Goal: Task Accomplishment & Management: Manage account settings

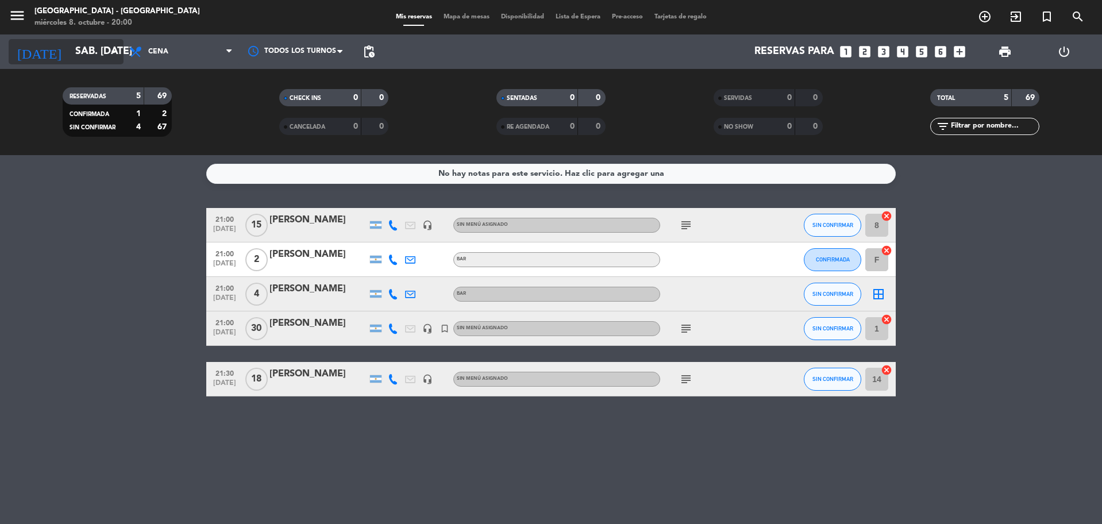
click at [78, 64] on div "[DATE] sáb. [DATE] arrow_drop_down" at bounding box center [66, 51] width 115 height 25
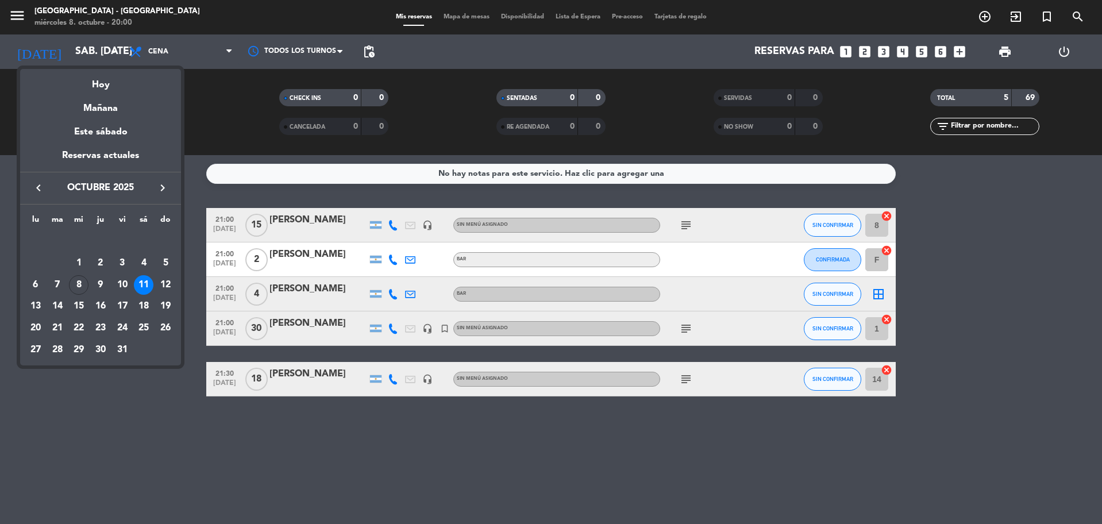
click at [24, 14] on div at bounding box center [551, 262] width 1102 height 524
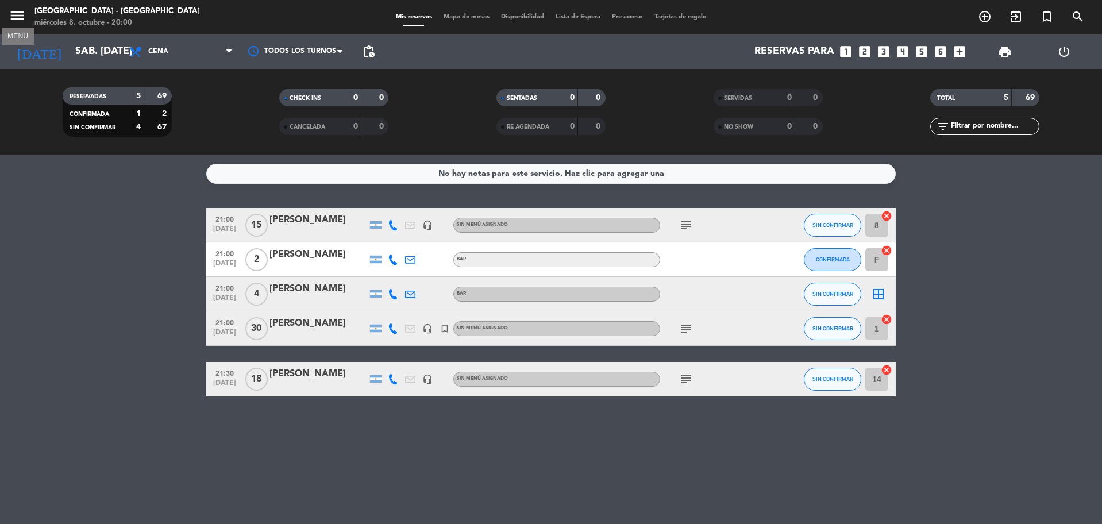
click at [20, 16] on icon "menu" at bounding box center [17, 15] width 17 height 17
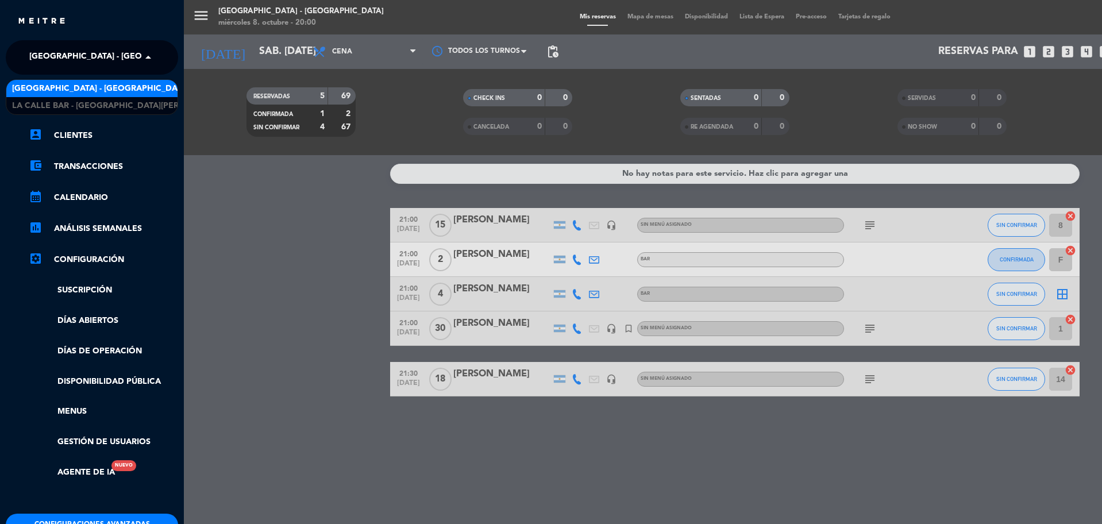
click at [66, 59] on span "[GEOGRAPHIC_DATA] - [GEOGRAPHIC_DATA]" at bounding box center [117, 57] width 177 height 24
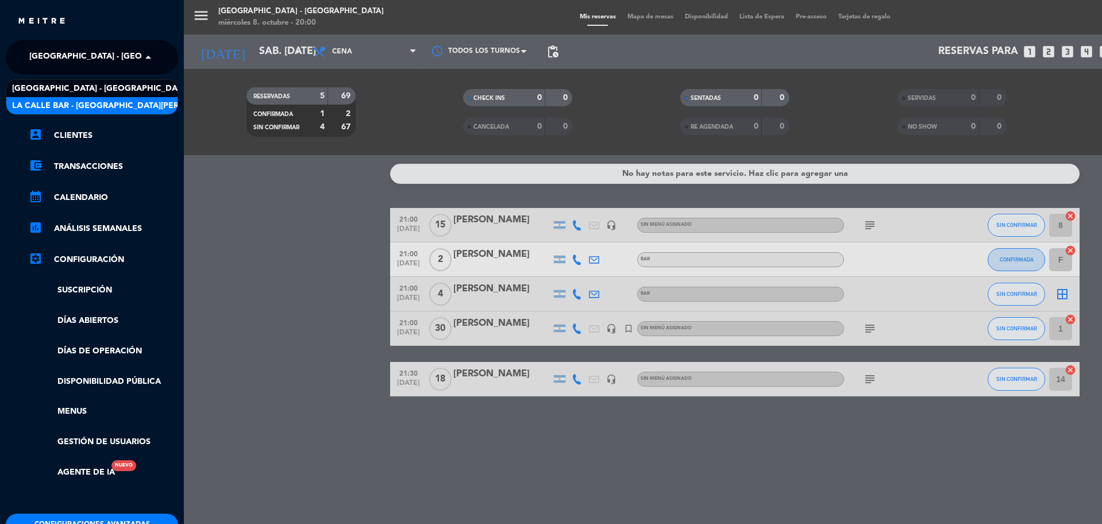
click at [97, 111] on span "La Calle Bar - [GEOGRAPHIC_DATA][PERSON_NAME]" at bounding box center [119, 105] width 215 height 13
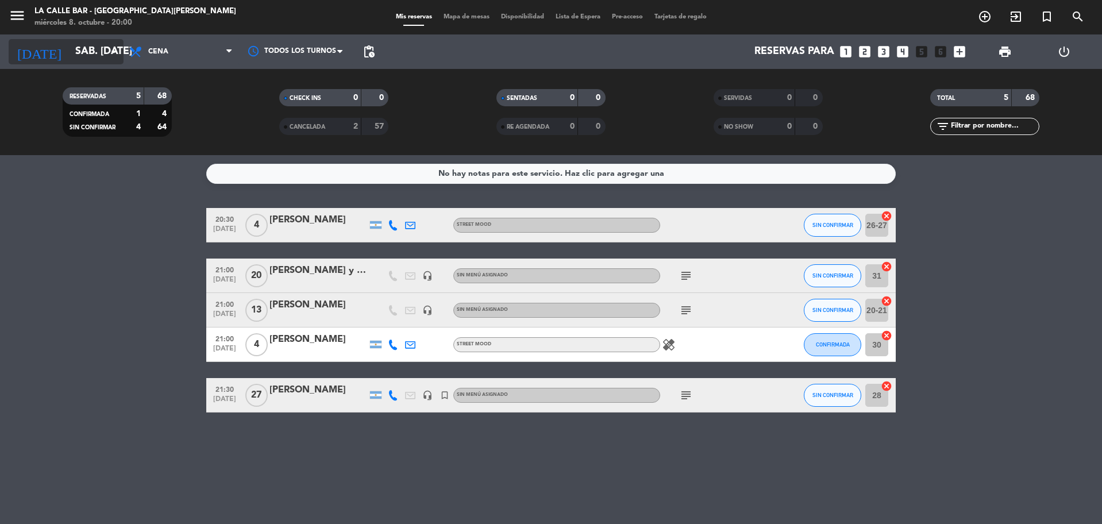
click at [76, 57] on input "sáb. [DATE]" at bounding box center [135, 51] width 133 height 23
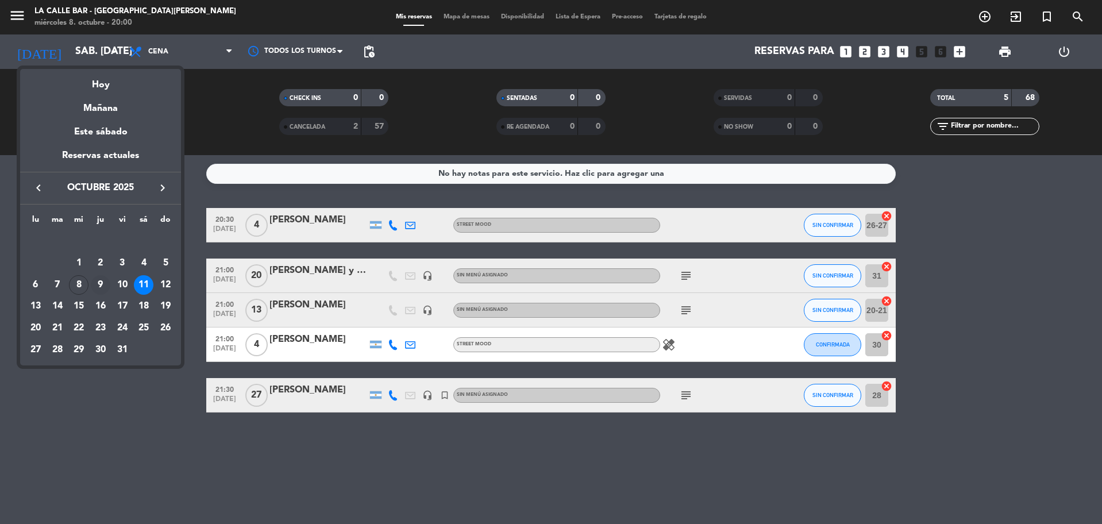
click at [105, 287] on div "9" at bounding box center [101, 285] width 20 height 20
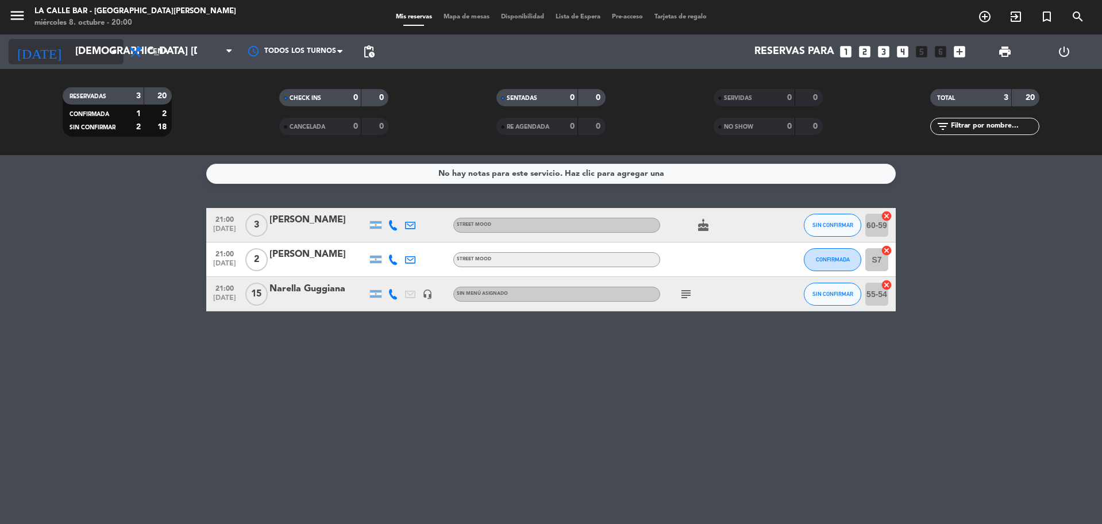
click at [69, 41] on input "[DEMOGRAPHIC_DATA] [DATE]" at bounding box center [135, 51] width 133 height 23
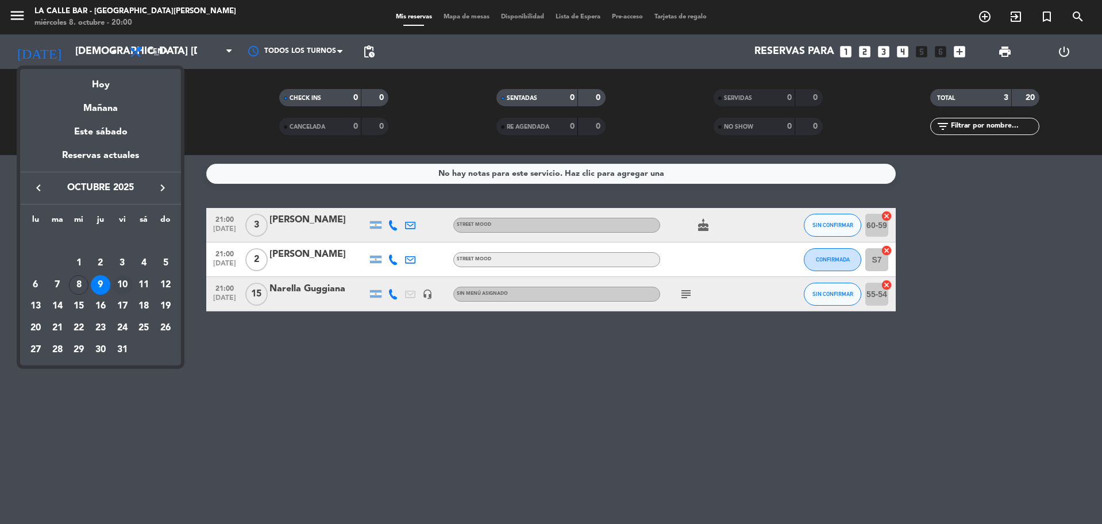
click at [125, 285] on div "10" at bounding box center [123, 285] width 20 height 20
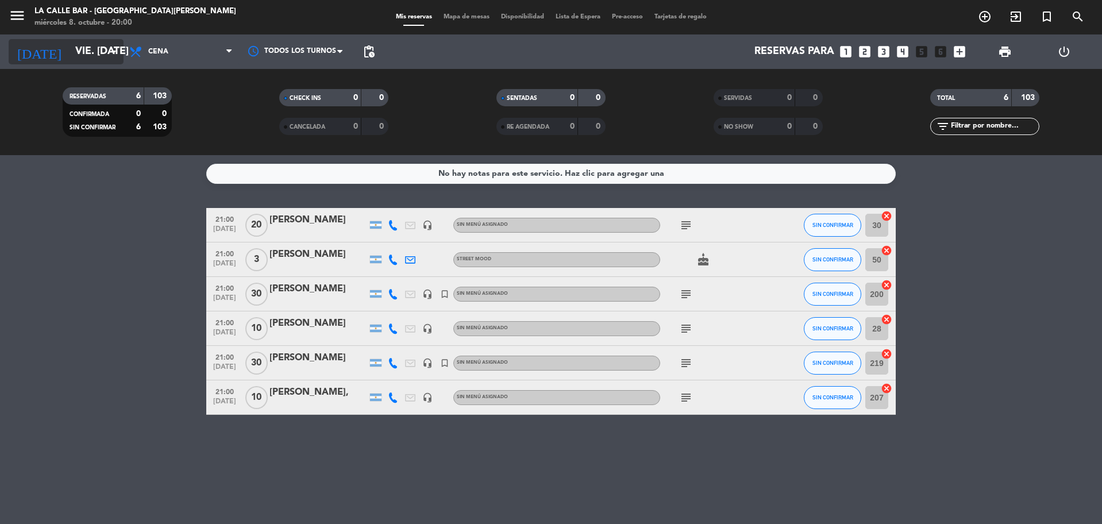
click at [89, 55] on input "vie. [DATE]" at bounding box center [135, 51] width 133 height 23
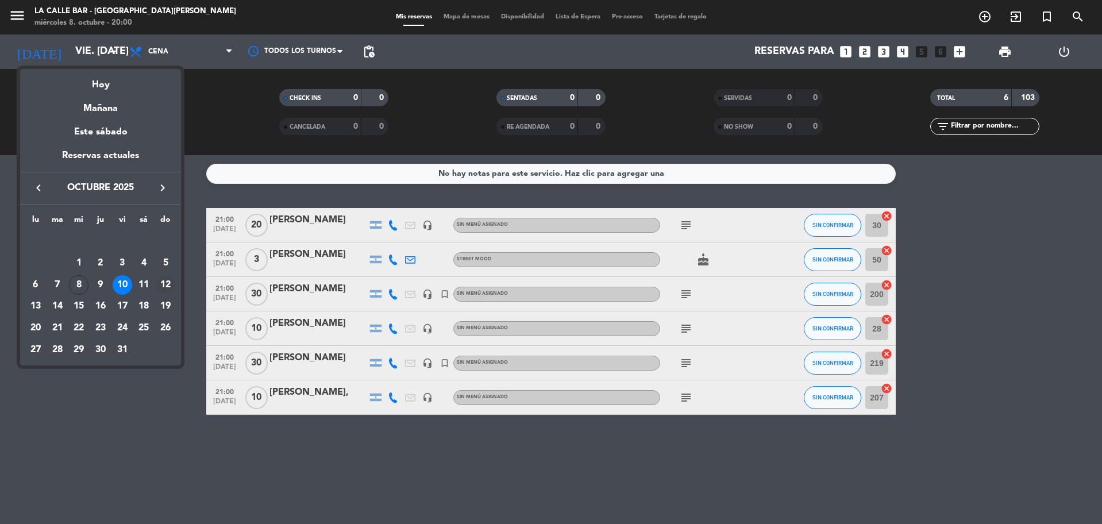
click at [162, 285] on div "12" at bounding box center [166, 285] width 20 height 20
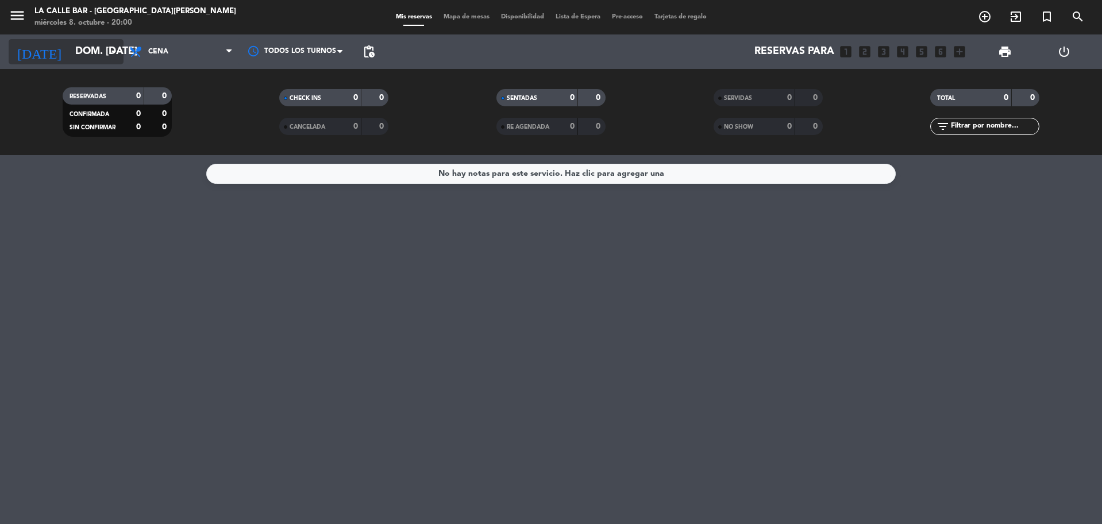
click at [90, 47] on input "dom. [DATE]" at bounding box center [135, 51] width 133 height 23
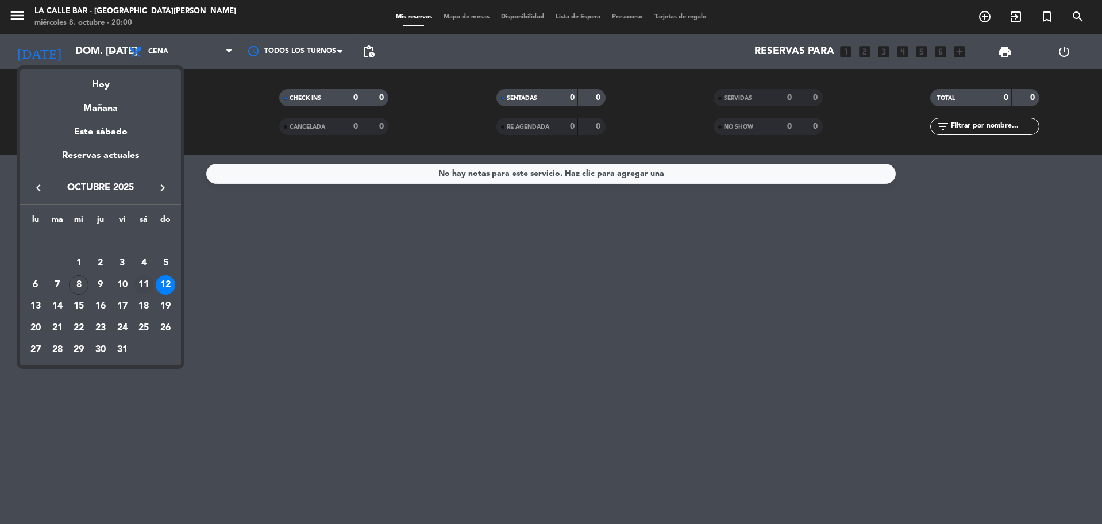
click at [148, 282] on div "11" at bounding box center [144, 285] width 20 height 20
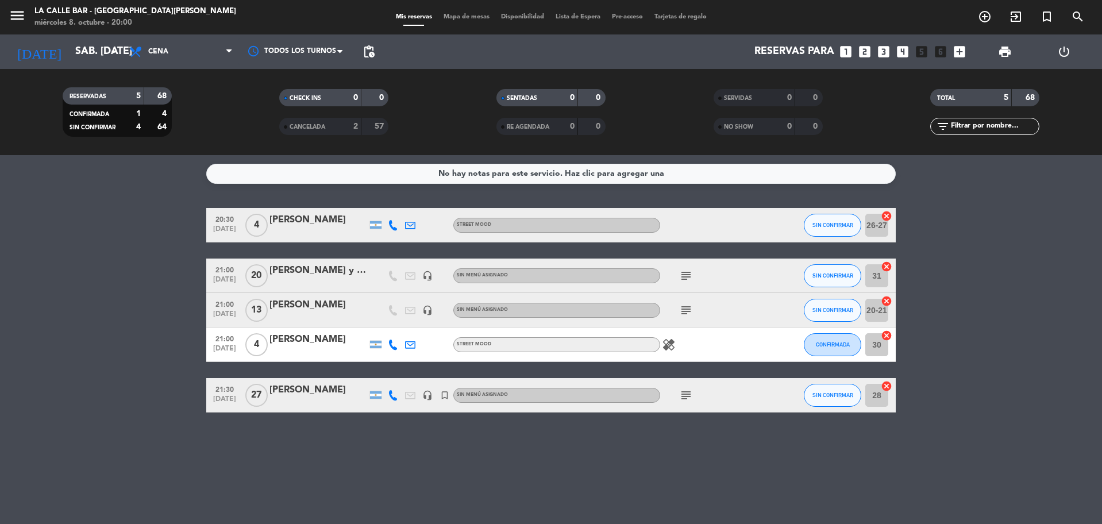
click at [17, 17] on icon "menu" at bounding box center [17, 15] width 17 height 17
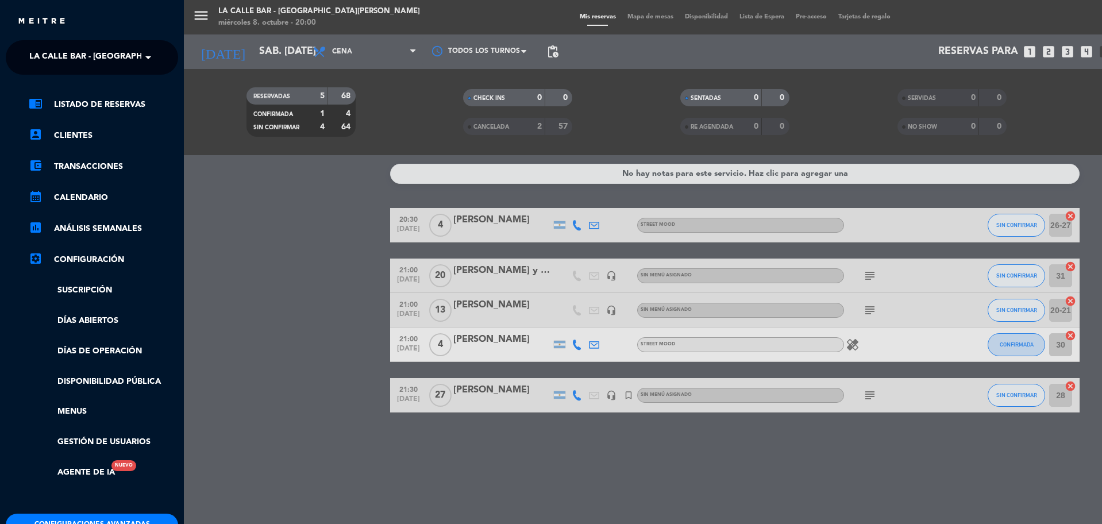
click at [90, 58] on span "La Calle Bar - [GEOGRAPHIC_DATA][PERSON_NAME]" at bounding box center [136, 57] width 215 height 24
click at [109, 87] on span "[GEOGRAPHIC_DATA] - [GEOGRAPHIC_DATA]" at bounding box center [100, 88] width 177 height 13
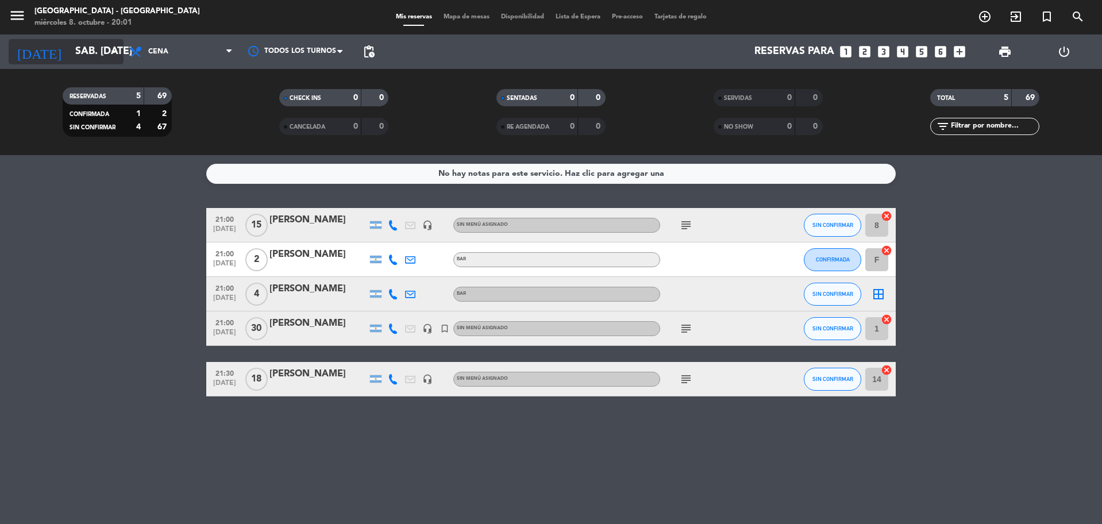
click at [101, 53] on input "sáb. [DATE]" at bounding box center [135, 51] width 133 height 23
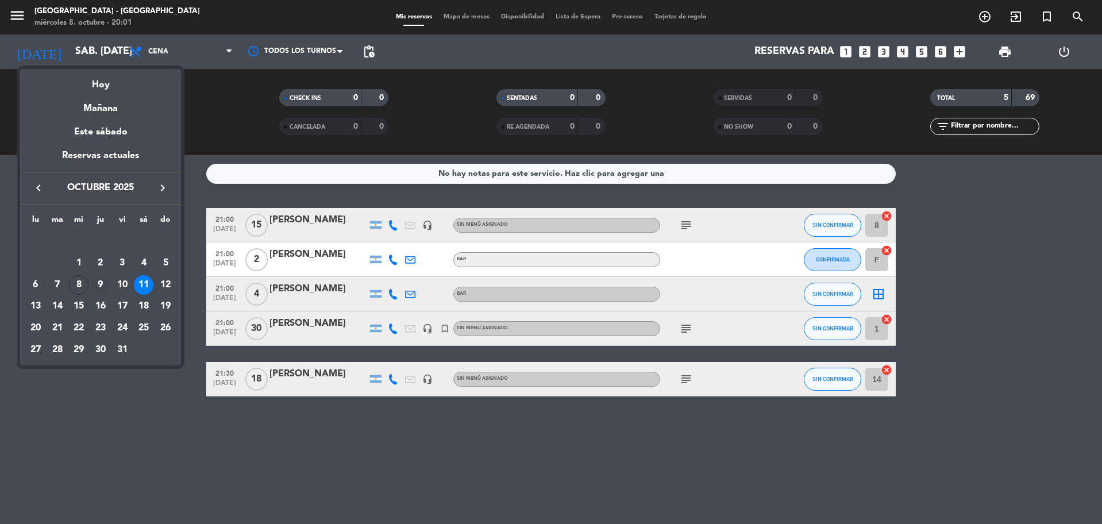
click at [106, 287] on div "9" at bounding box center [101, 285] width 20 height 20
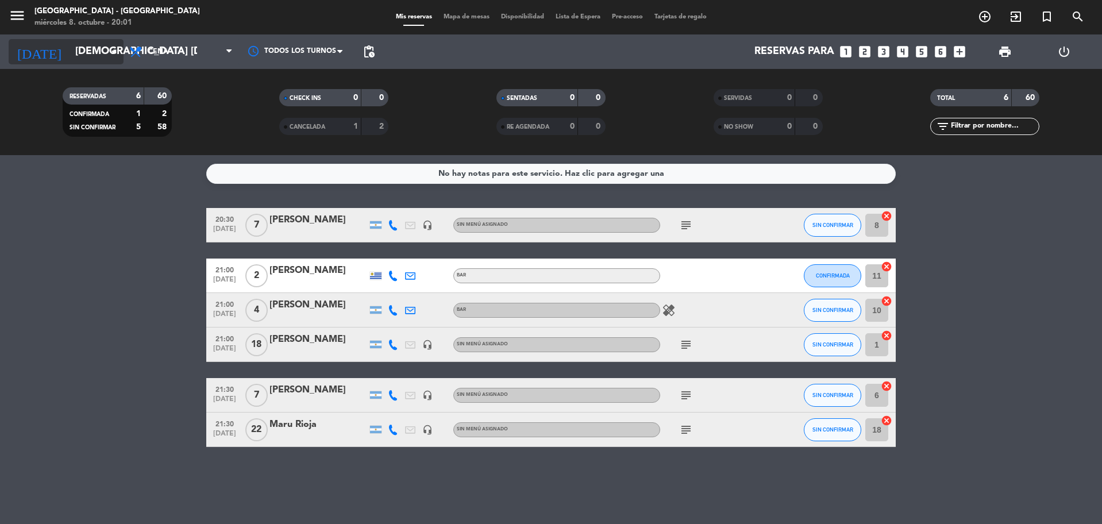
click at [90, 55] on input "[DEMOGRAPHIC_DATA] [DATE]" at bounding box center [135, 51] width 133 height 23
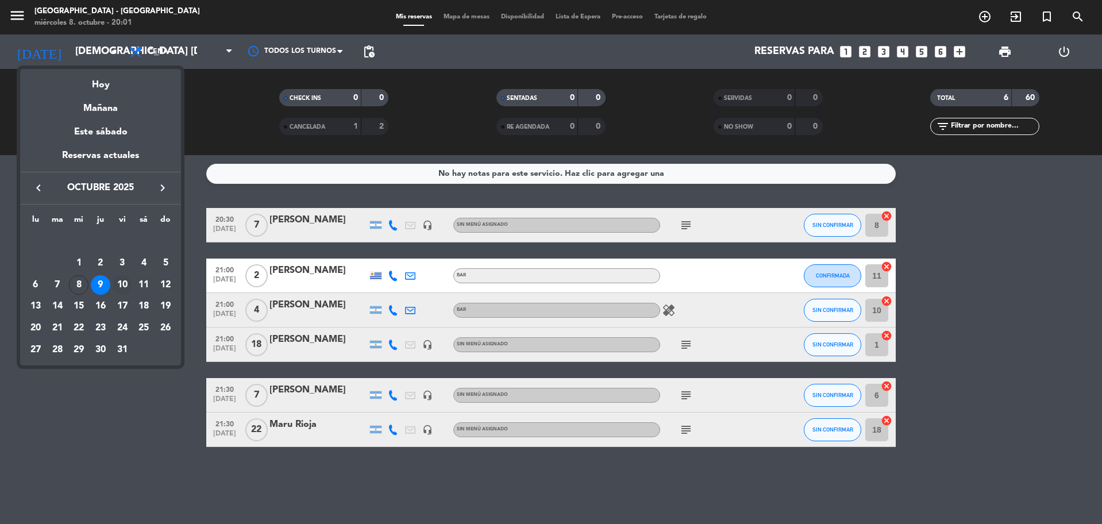
click at [124, 285] on div "10" at bounding box center [123, 285] width 20 height 20
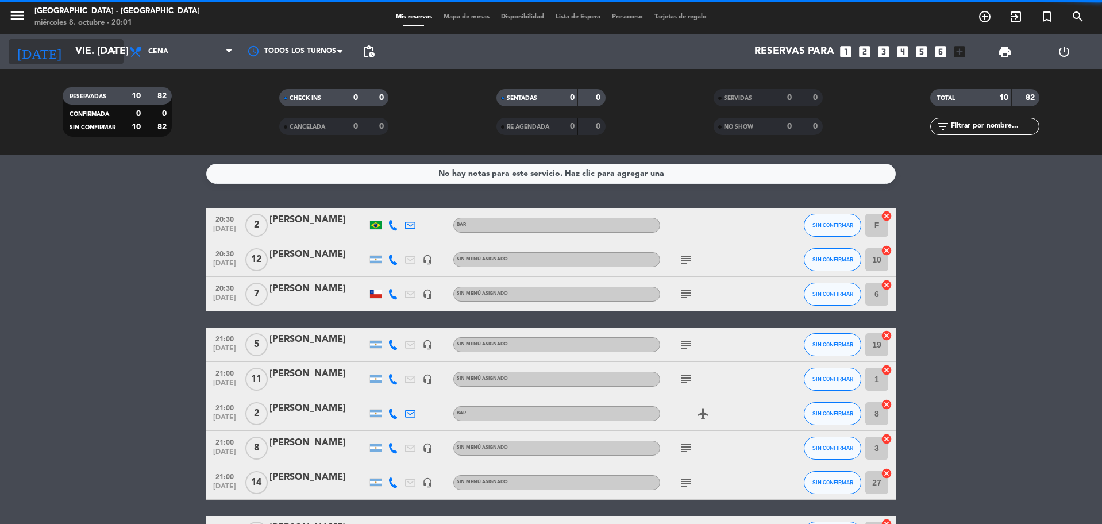
click at [106, 53] on input "vie. [DATE]" at bounding box center [135, 51] width 133 height 23
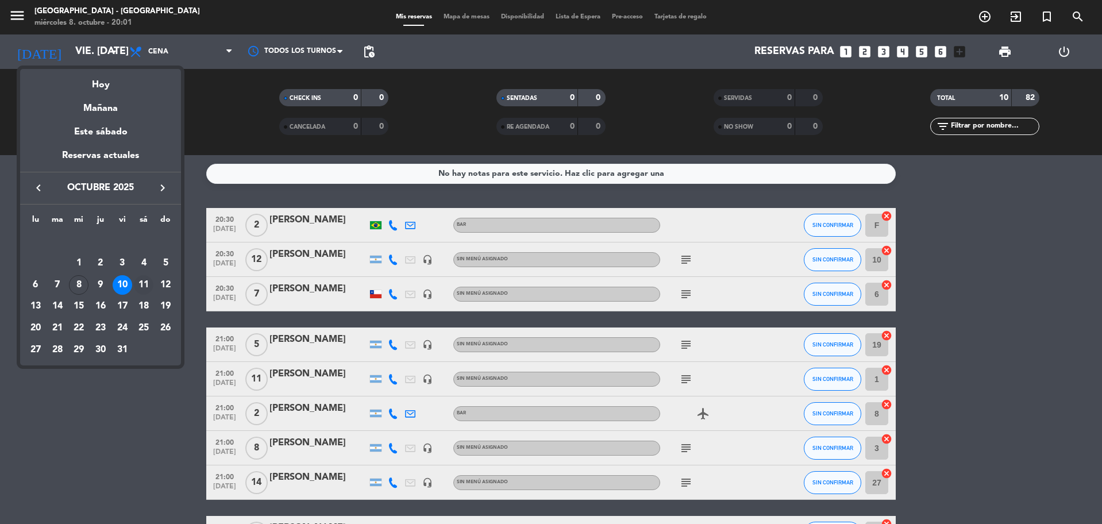
click at [147, 289] on div "11" at bounding box center [144, 285] width 20 height 20
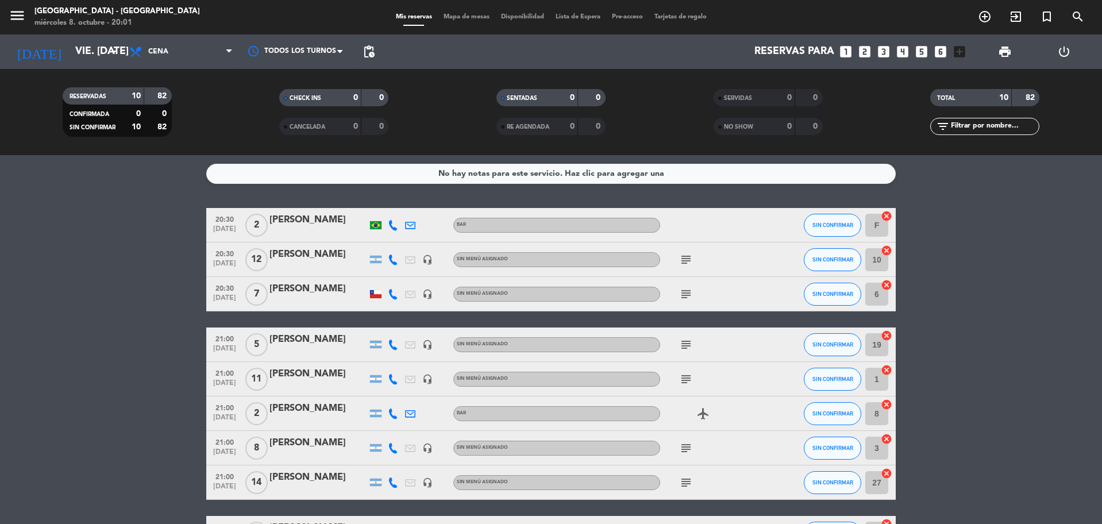
type input "sáb. [DATE]"
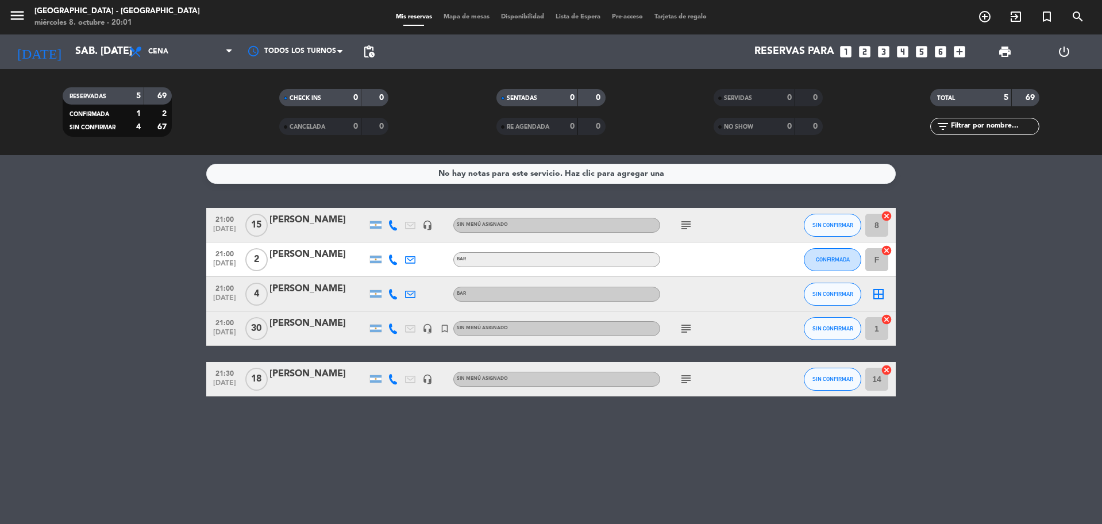
click at [26, 17] on span "menu" at bounding box center [22, 17] width 26 height 27
click at [18, 17] on icon "menu" at bounding box center [17, 15] width 17 height 17
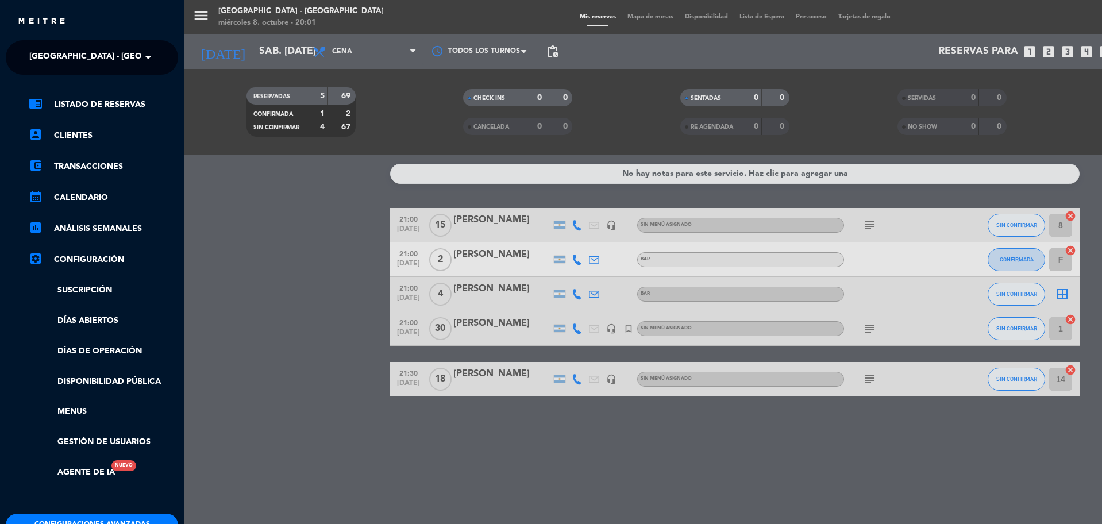
click at [89, 63] on span "[GEOGRAPHIC_DATA] - [GEOGRAPHIC_DATA]" at bounding box center [117, 57] width 177 height 24
click at [113, 106] on span "La Calle Bar - [GEOGRAPHIC_DATA][PERSON_NAME]" at bounding box center [119, 105] width 215 height 13
